Goal: Communication & Community: Share content

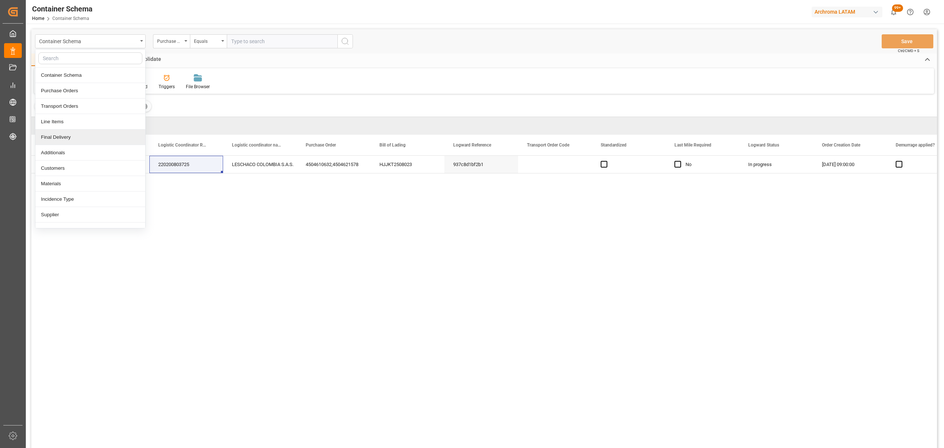
click at [77, 138] on div "Final Delivery" at bounding box center [90, 136] width 110 height 15
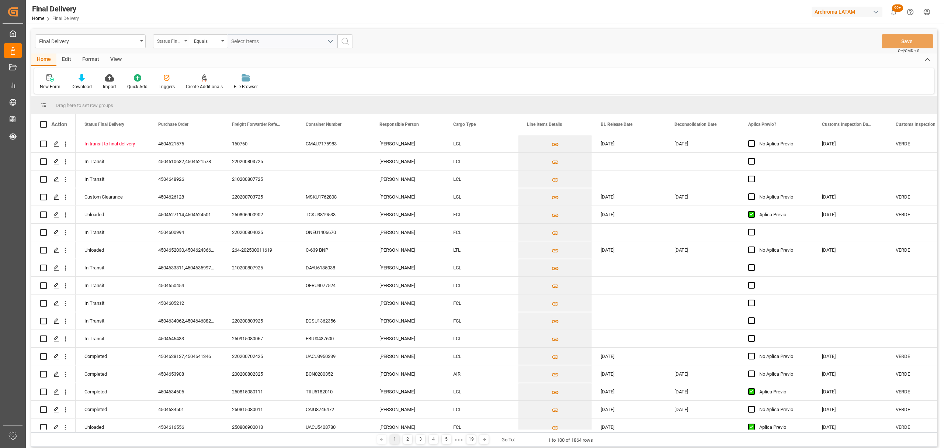
click at [173, 42] on div "Status Final Delivery" at bounding box center [169, 40] width 25 height 8
click at [212, 92] on div "Purchase Order" at bounding box center [208, 90] width 110 height 15
click at [201, 41] on div "Equals" at bounding box center [206, 40] width 25 height 8
click at [248, 89] on div "Fuzzy search" at bounding box center [245, 90] width 110 height 15
click at [261, 41] on input "text" at bounding box center [282, 41] width 111 height 14
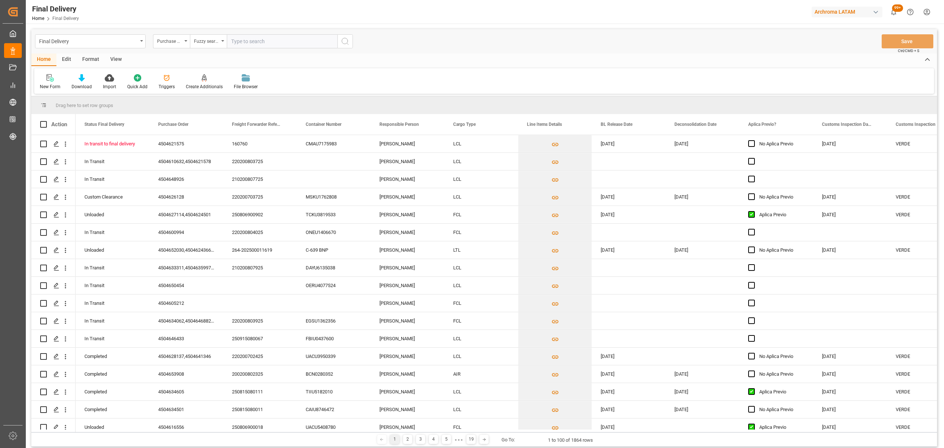
paste input "4504600388"
type input "4504600388"
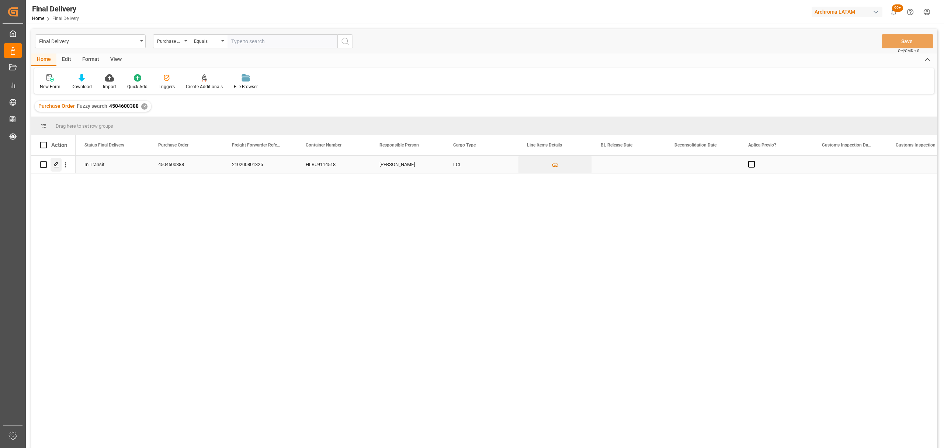
click at [59, 169] on div "Press SPACE to select this row." at bounding box center [56, 165] width 11 height 14
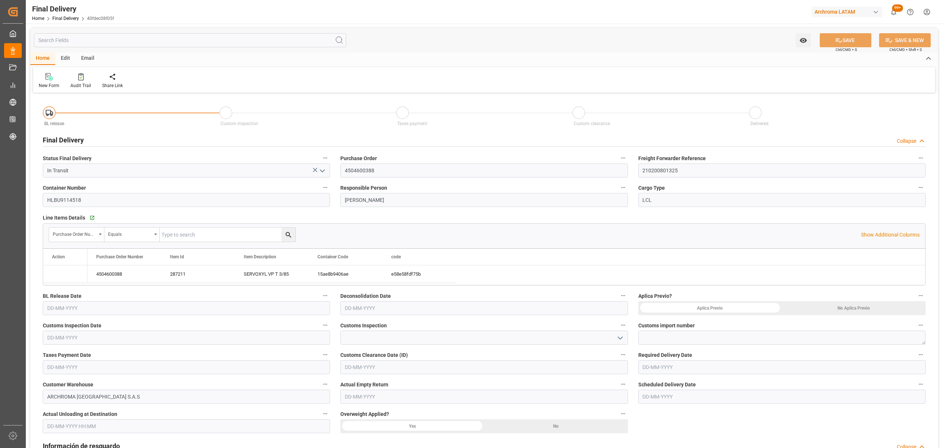
type input "[DATE]"
click at [186, 305] on input "text" at bounding box center [186, 308] width 287 height 14
drag, startPoint x: 144, startPoint y: 69, endPoint x: 149, endPoint y: 72, distance: 5.9
click at [144, 69] on div "New Form Audit Trail Create Additionals Share Link" at bounding box center [484, 79] width 902 height 25
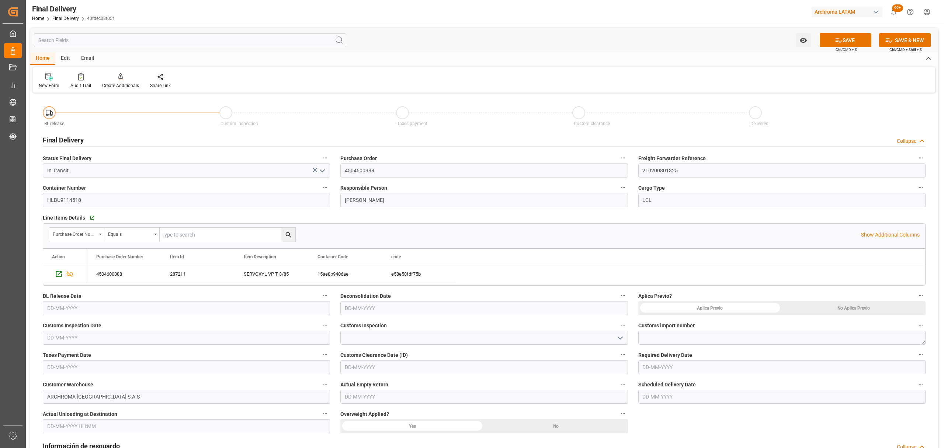
click at [163, 80] on div at bounding box center [160, 77] width 21 height 8
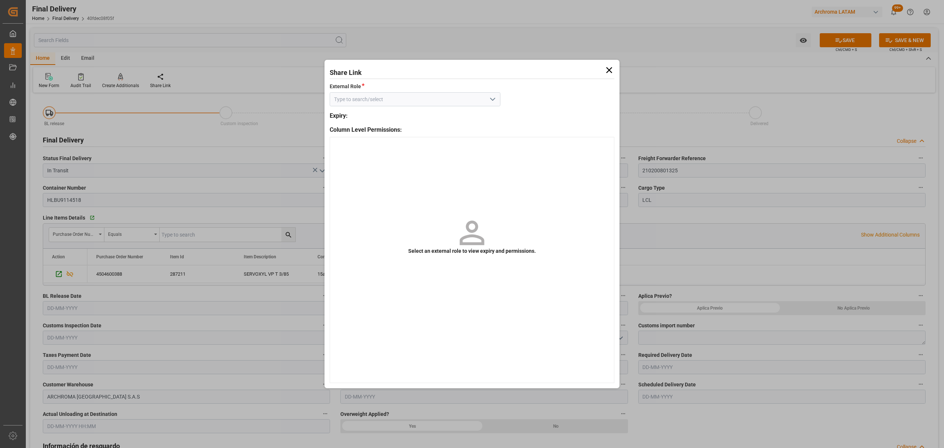
click at [500, 102] on div at bounding box center [415, 99] width 182 height 14
click at [493, 99] on icon "open menu" at bounding box center [492, 99] width 9 height 9
click at [474, 122] on div "External" at bounding box center [415, 115] width 170 height 17
type input "External"
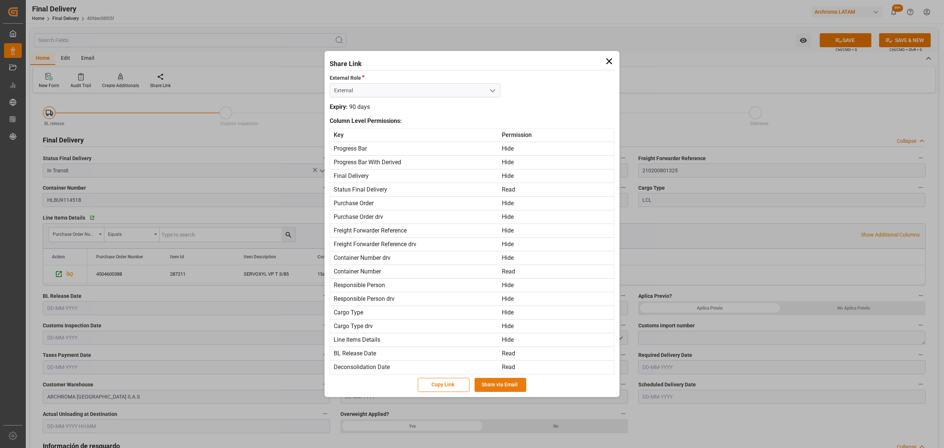
drag, startPoint x: 506, startPoint y: 386, endPoint x: 507, endPoint y: 381, distance: 5.3
click at [506, 386] on button "Share via Email" at bounding box center [501, 385] width 52 height 14
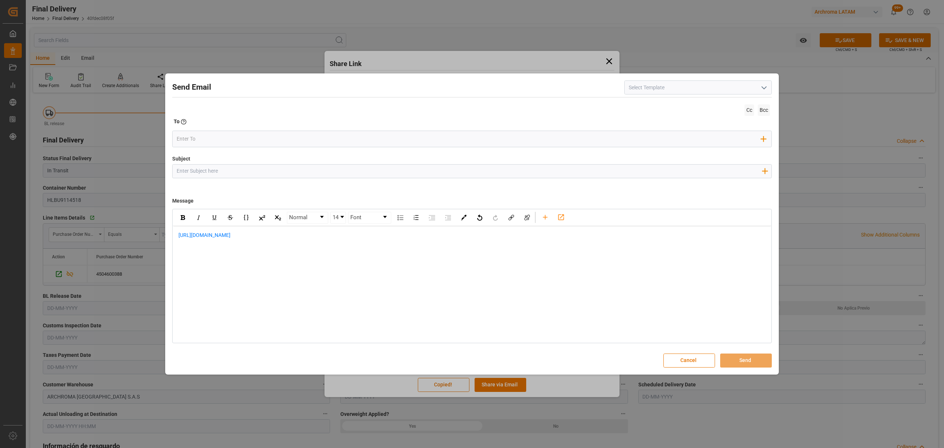
click at [260, 173] on input "Subject" at bounding box center [469, 170] width 593 height 13
click at [381, 164] on div "Subject Add field to Subject" at bounding box center [472, 173] width 600 height 37
click at [381, 167] on input "Subject" at bounding box center [469, 170] width 593 height 13
paste input "PO 4504600388//TE//LOGWARD STATUS// KLK [PERSON_NAME] SPECIALITIES//ARCHROMA [G…"
type input "PO 4504600388//TE//LOGWARD STATUS// KLK [PERSON_NAME] SPECIALITIES//ARCHROMA [G…"
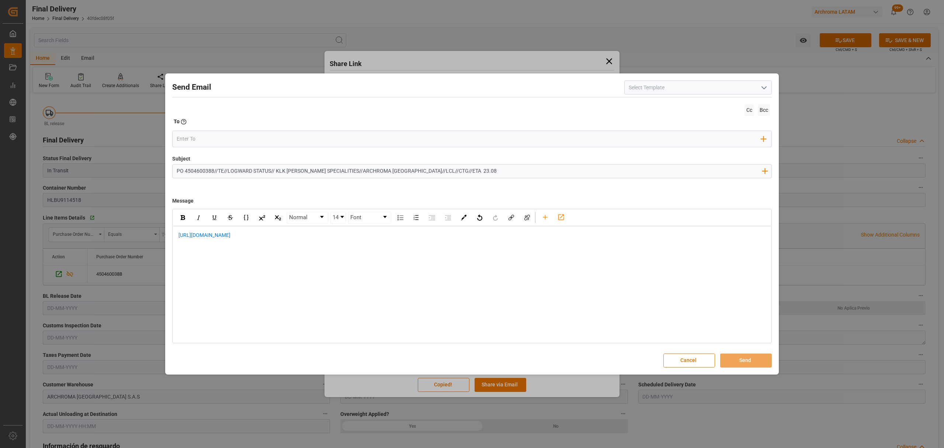
click at [171, 236] on div "Send Email Cc Bcc To Enter the TO Email address Add Field to To Subject PO 4504…" at bounding box center [472, 223] width 610 height 297
click at [177, 234] on div "[URL][DOMAIN_NAME]" at bounding box center [472, 239] width 598 height 26
click at [216, 233] on div "rdw-editor" at bounding box center [471, 235] width 587 height 8
click at [355, 268] on div "[URL][DOMAIN_NAME]" at bounding box center [471, 269] width 587 height 15
click at [209, 281] on div "rdw-editor" at bounding box center [471, 285] width 587 height 15
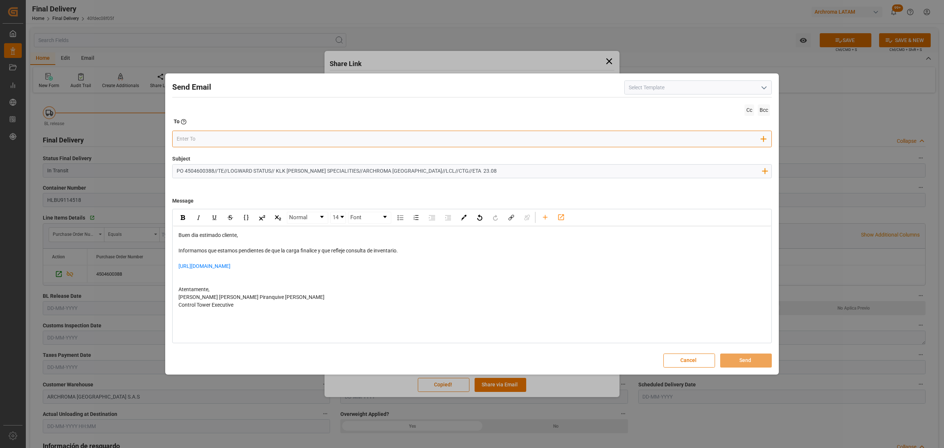
click at [203, 139] on input "email" at bounding box center [469, 138] width 585 height 11
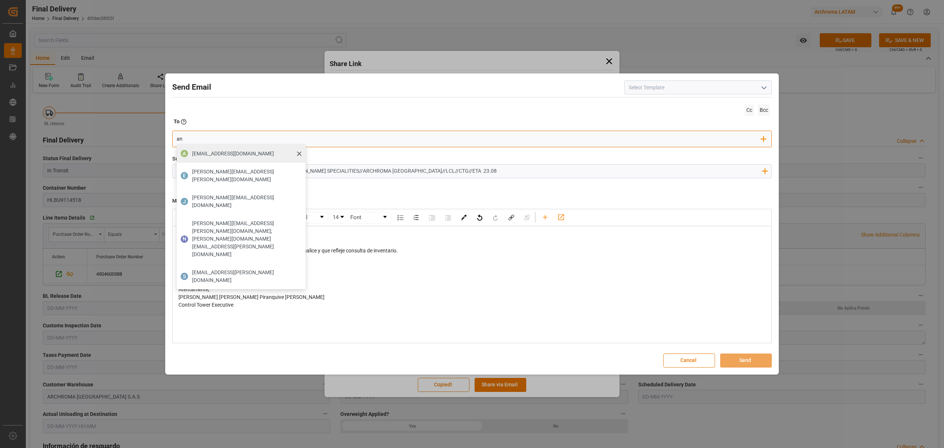
type input "angie"
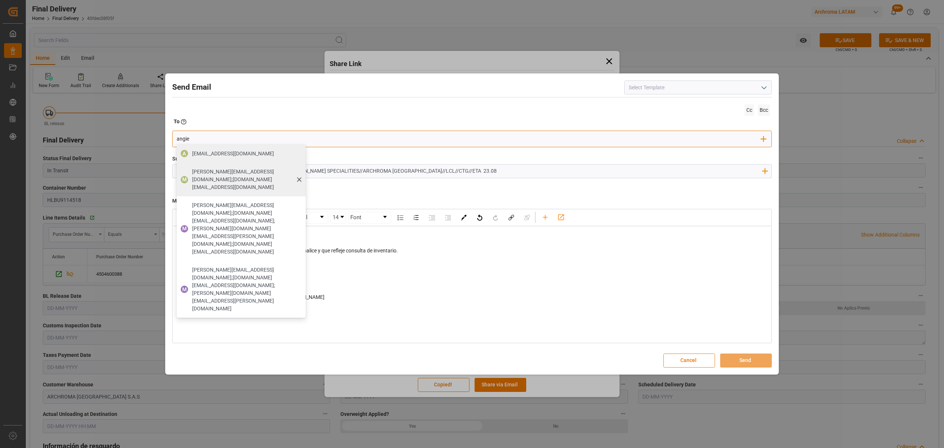
click at [248, 173] on span "[PERSON_NAME][EMAIL_ADDRESS][DOMAIN_NAME];[DOMAIN_NAME][EMAIL_ADDRESS][DOMAIN_N…" at bounding box center [246, 179] width 108 height 23
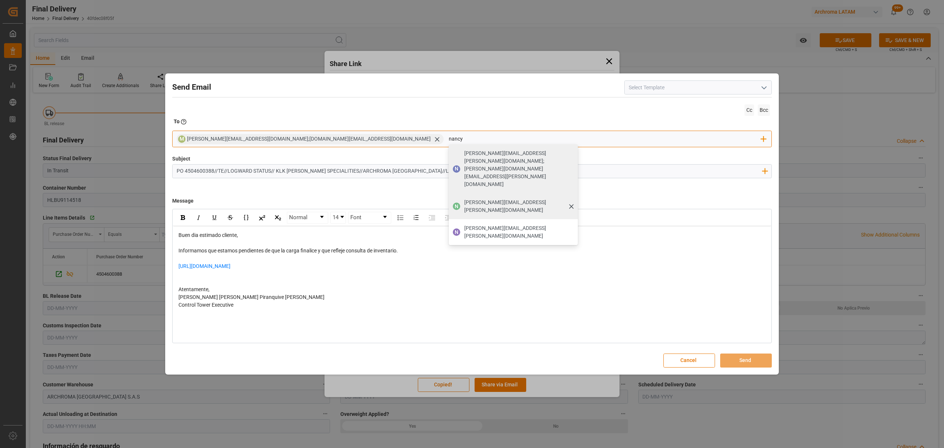
type input "nancy"
click at [464, 198] on span "[PERSON_NAME][EMAIL_ADDRESS][PERSON_NAME][DOMAIN_NAME]" at bounding box center [518, 205] width 108 height 15
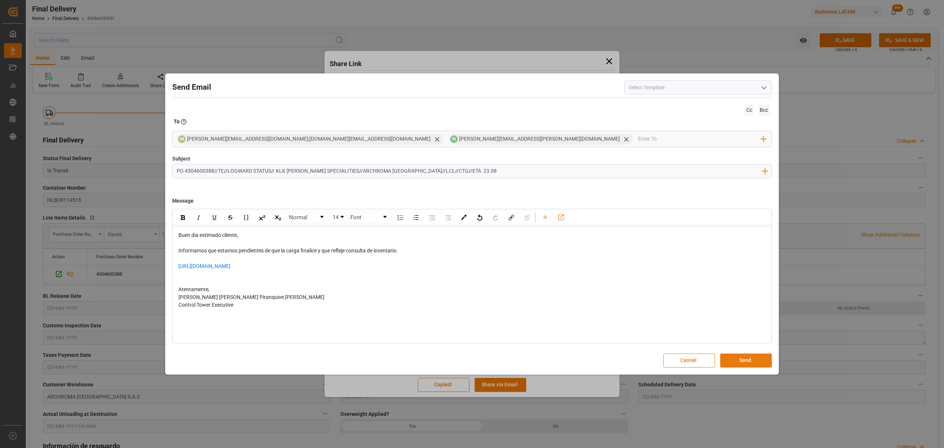
click at [759, 365] on button "Send" at bounding box center [746, 360] width 52 height 14
